Goal: Navigation & Orientation: Find specific page/section

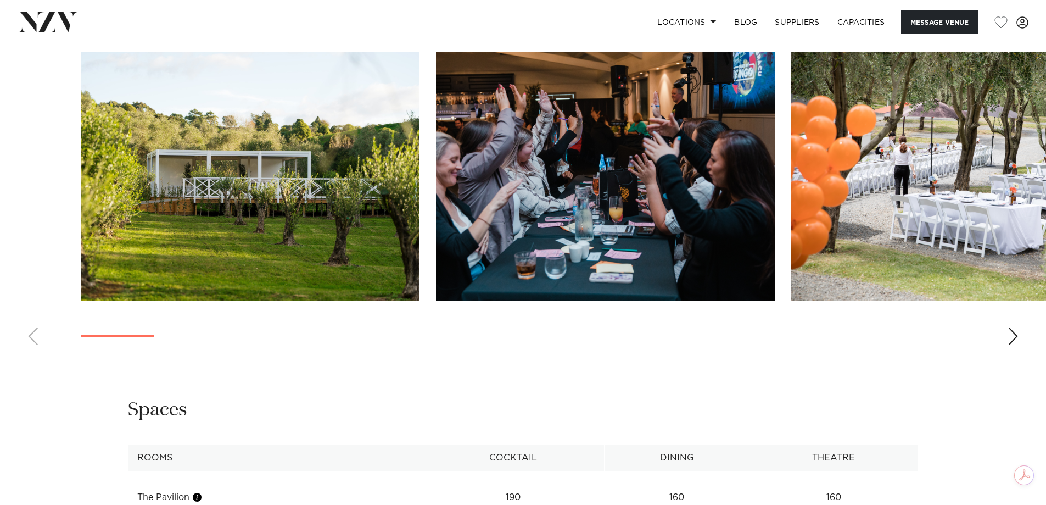
scroll to position [1263, 0]
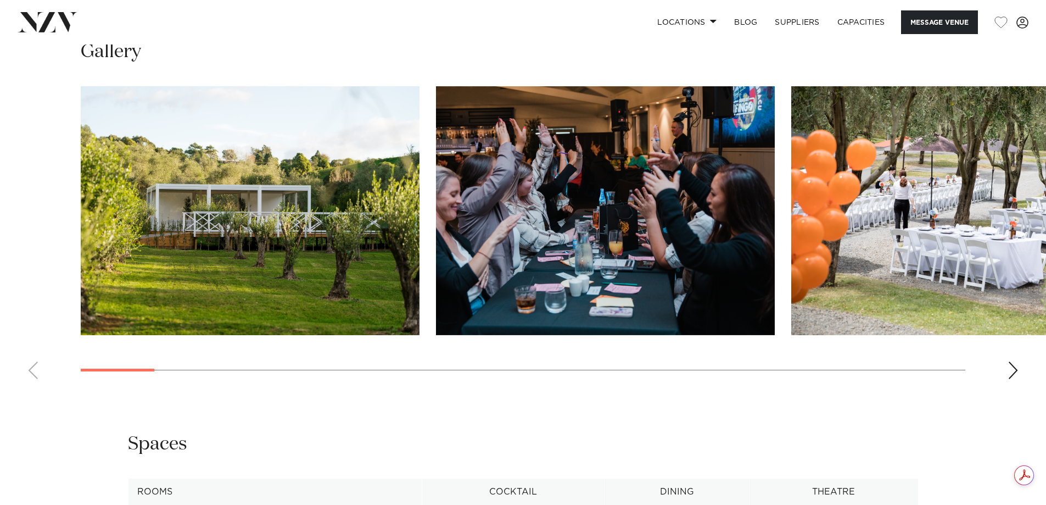
click at [1022, 373] on swiper-container at bounding box center [523, 236] width 1046 height 301
click at [1010, 370] on div "Next slide" at bounding box center [1012, 370] width 11 height 18
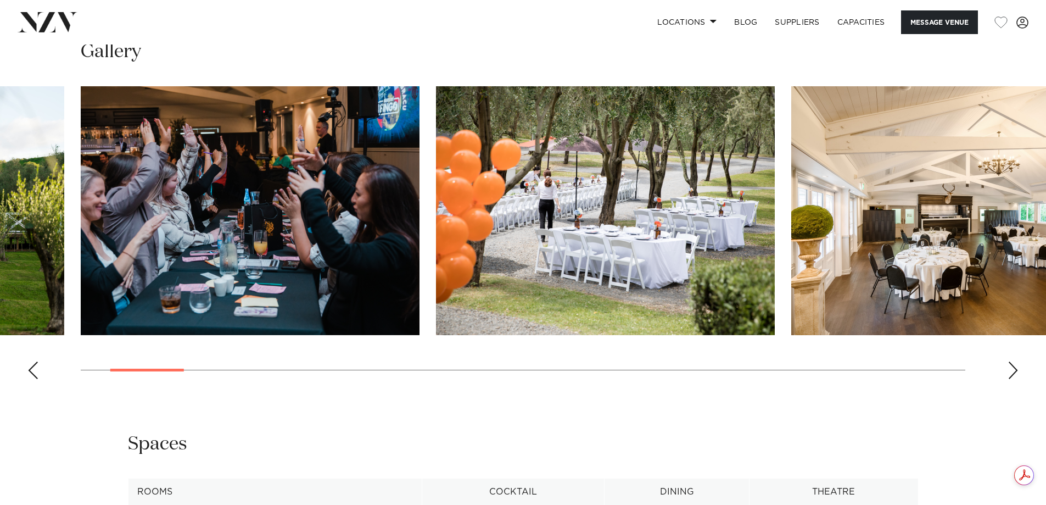
click at [1010, 370] on div "Next slide" at bounding box center [1012, 370] width 11 height 18
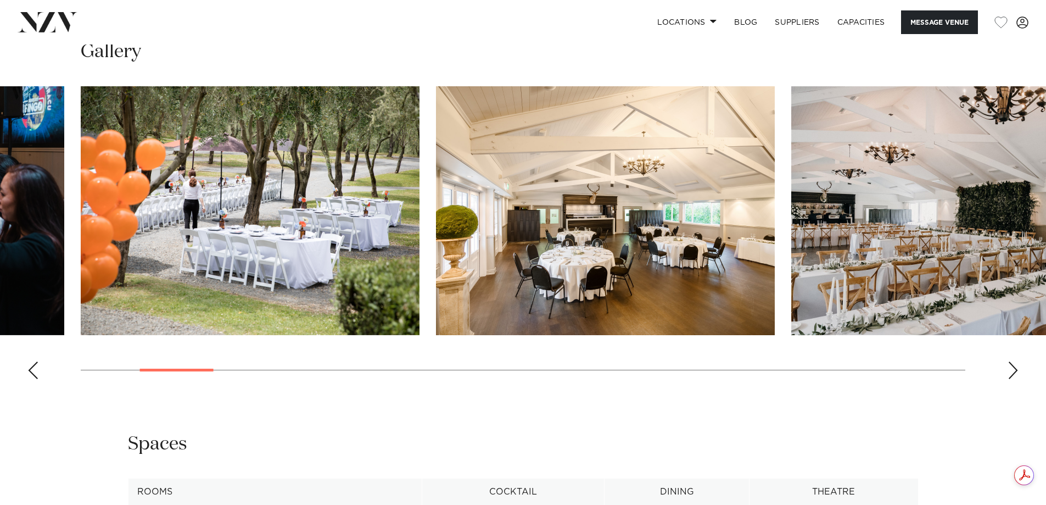
click at [1010, 370] on div "Next slide" at bounding box center [1012, 370] width 11 height 18
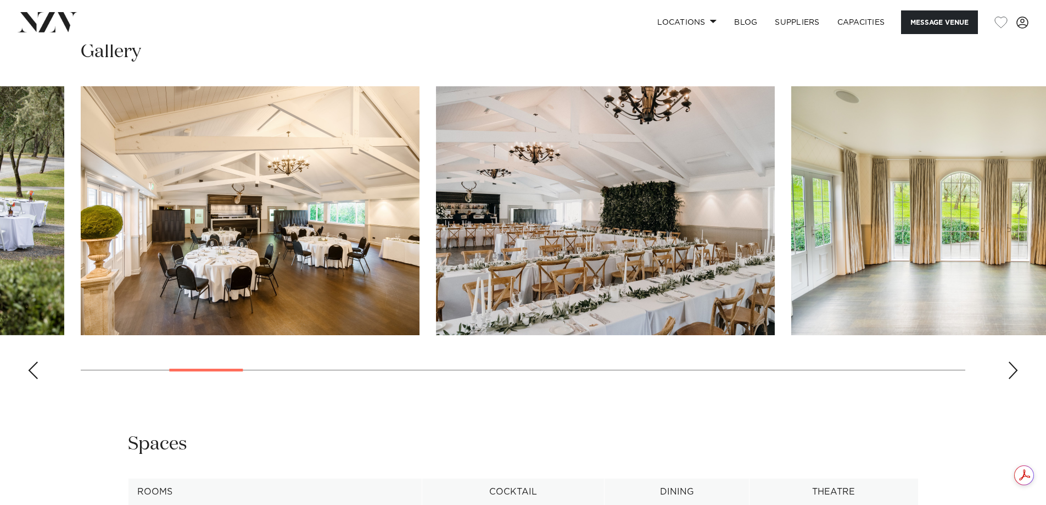
click at [1010, 370] on div "Next slide" at bounding box center [1012, 370] width 11 height 18
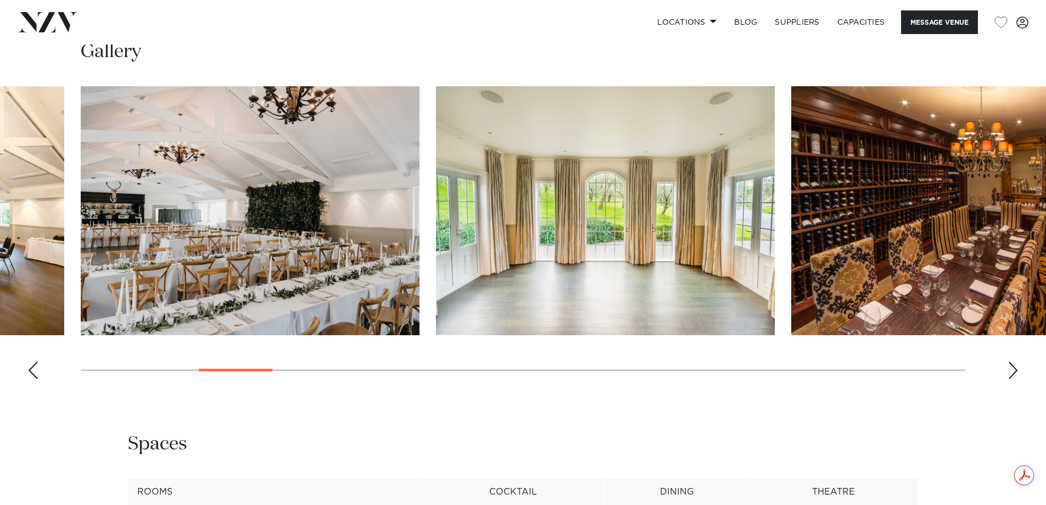
click at [1010, 370] on div "Next slide" at bounding box center [1012, 370] width 11 height 18
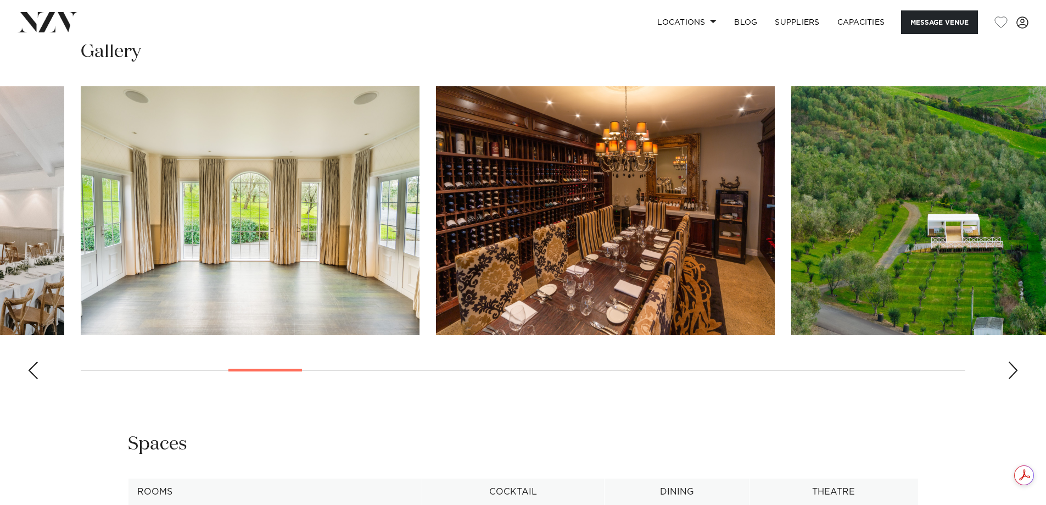
click at [1010, 370] on div "Next slide" at bounding box center [1012, 370] width 11 height 18
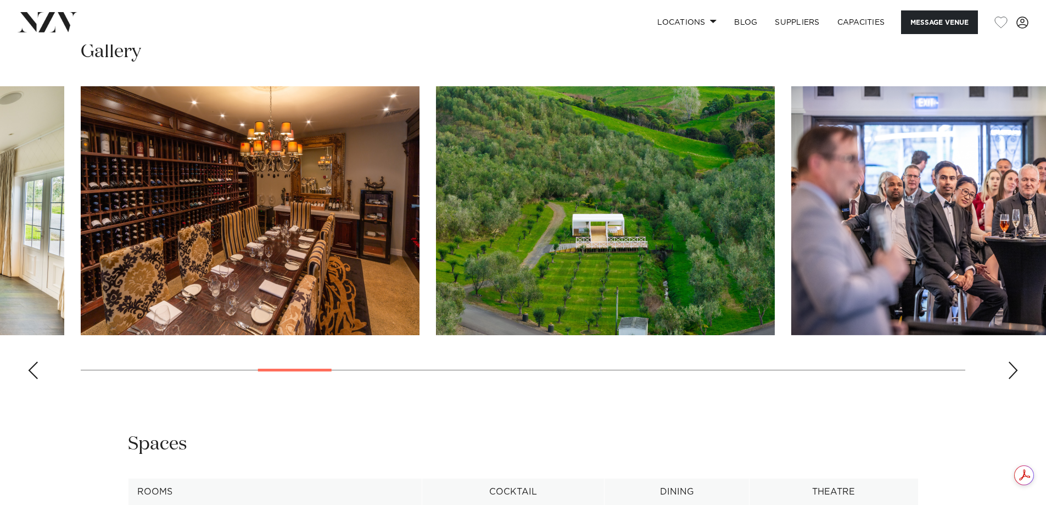
click at [1010, 370] on div "Next slide" at bounding box center [1012, 370] width 11 height 18
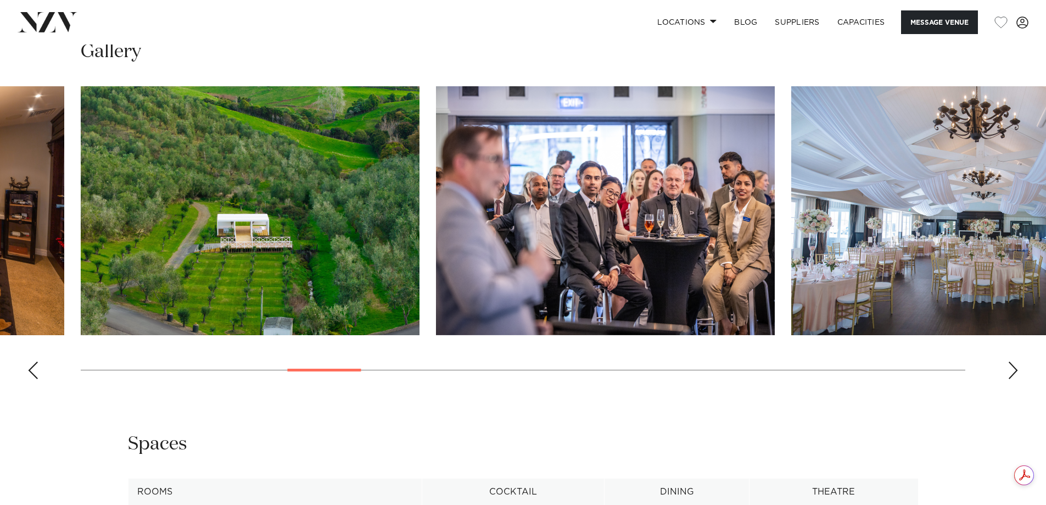
click at [1010, 370] on div "Next slide" at bounding box center [1012, 370] width 11 height 18
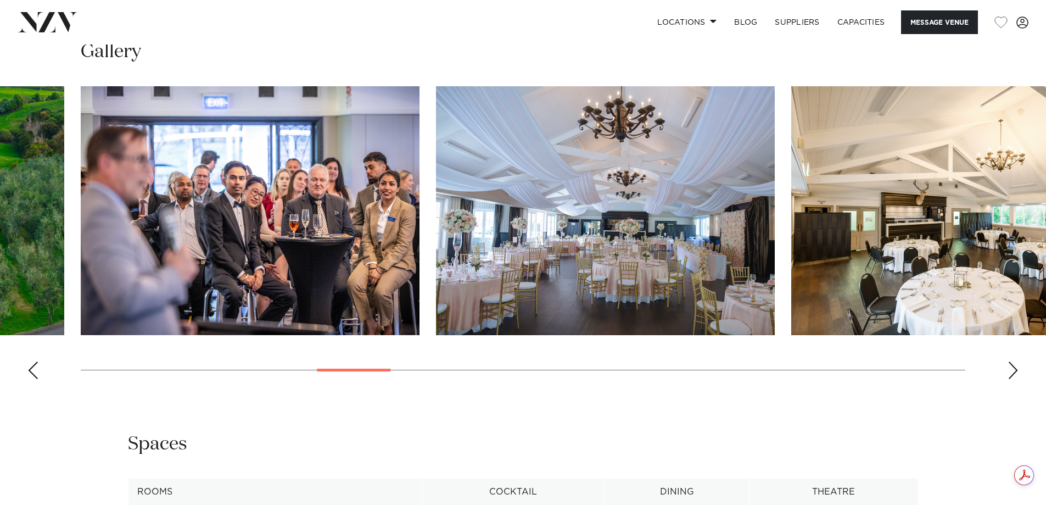
click at [1010, 370] on div "Next slide" at bounding box center [1012, 370] width 11 height 18
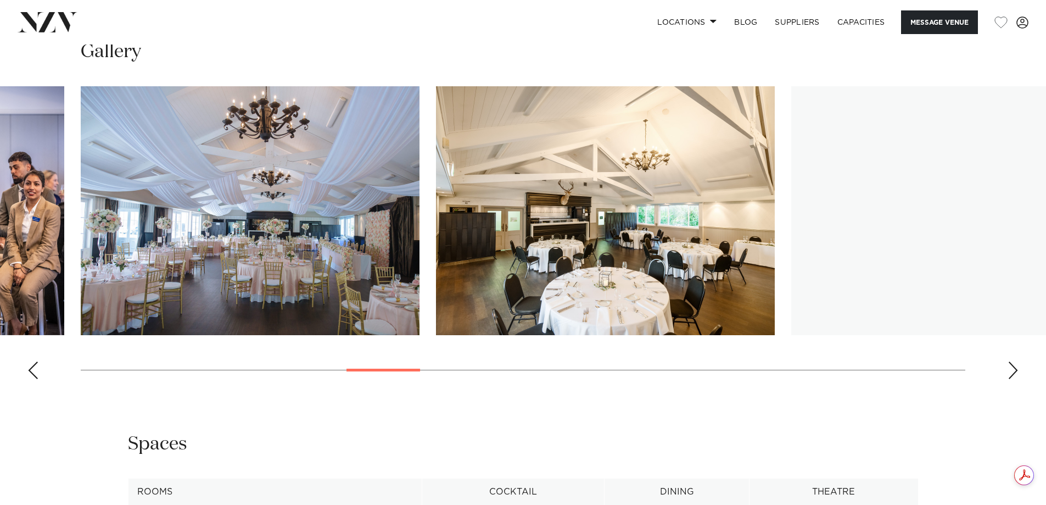
click at [1010, 370] on div "Next slide" at bounding box center [1012, 370] width 11 height 18
